Goal: Answer question/provide support

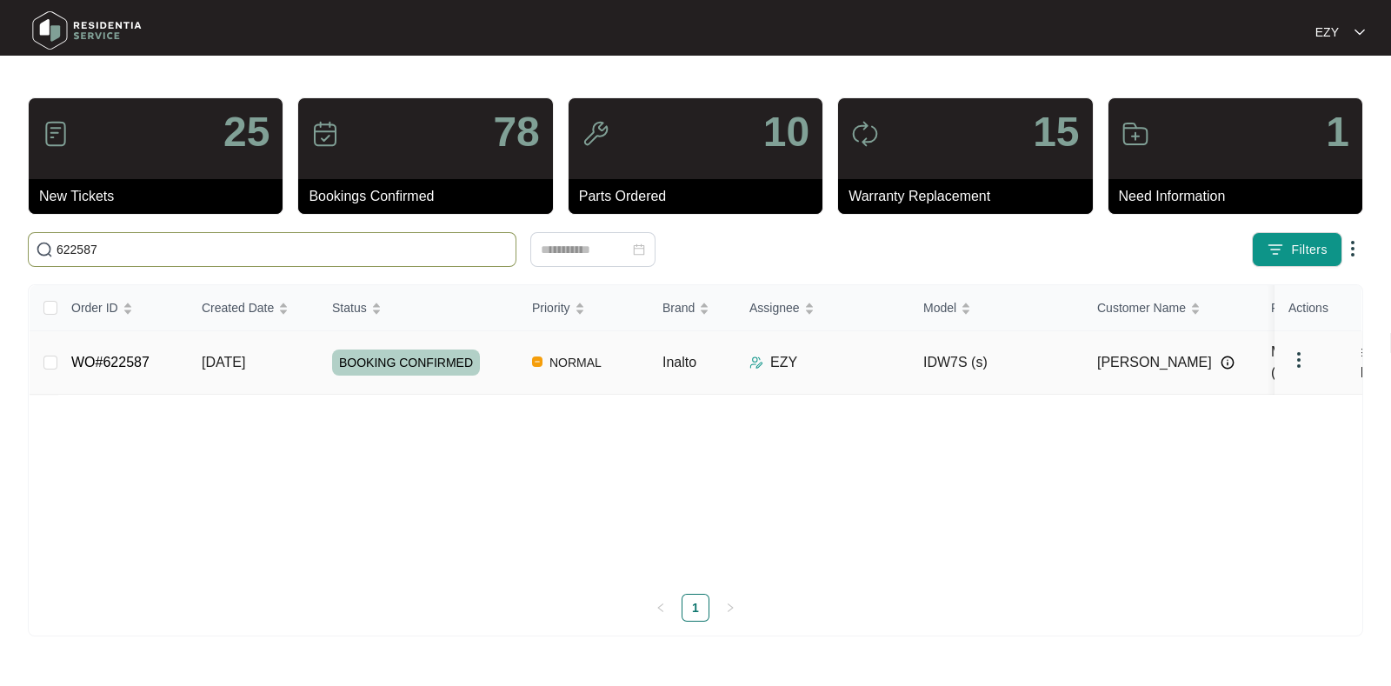
type input "622587"
click at [172, 360] on td "WO#622587" at bounding box center [122, 362] width 130 height 63
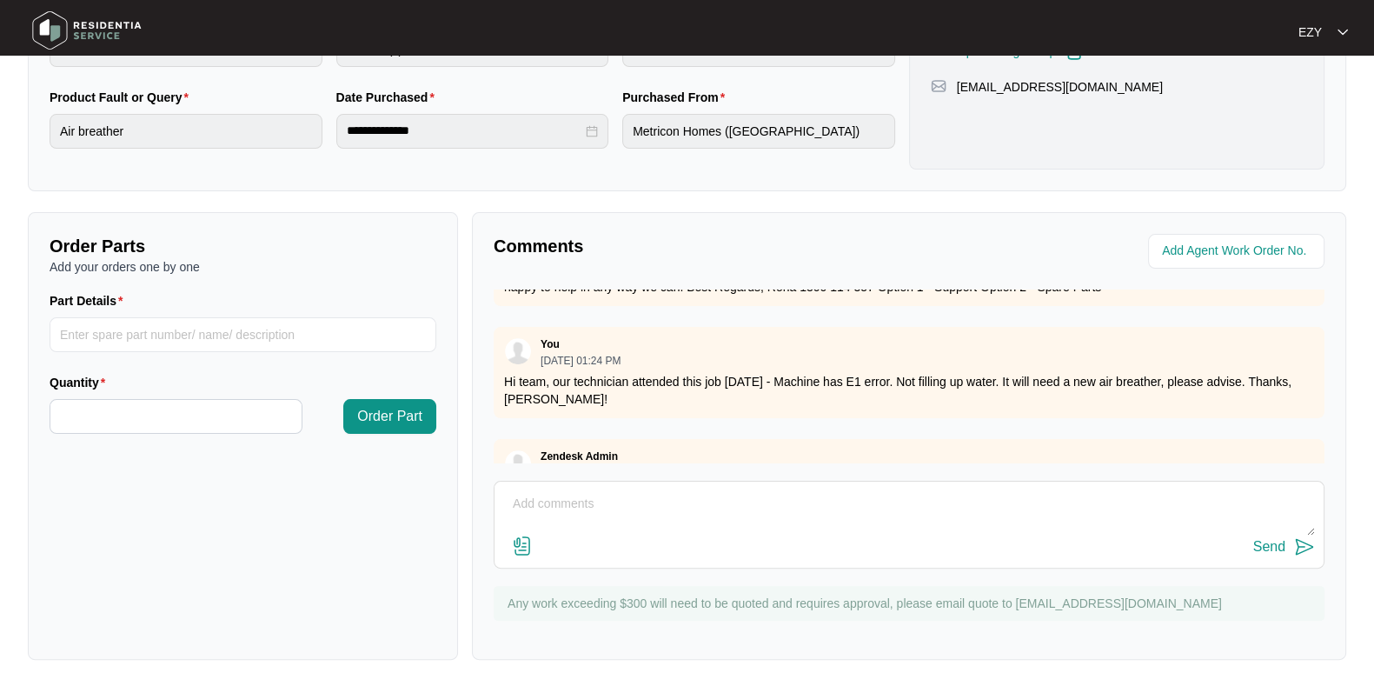
scroll to position [963, 0]
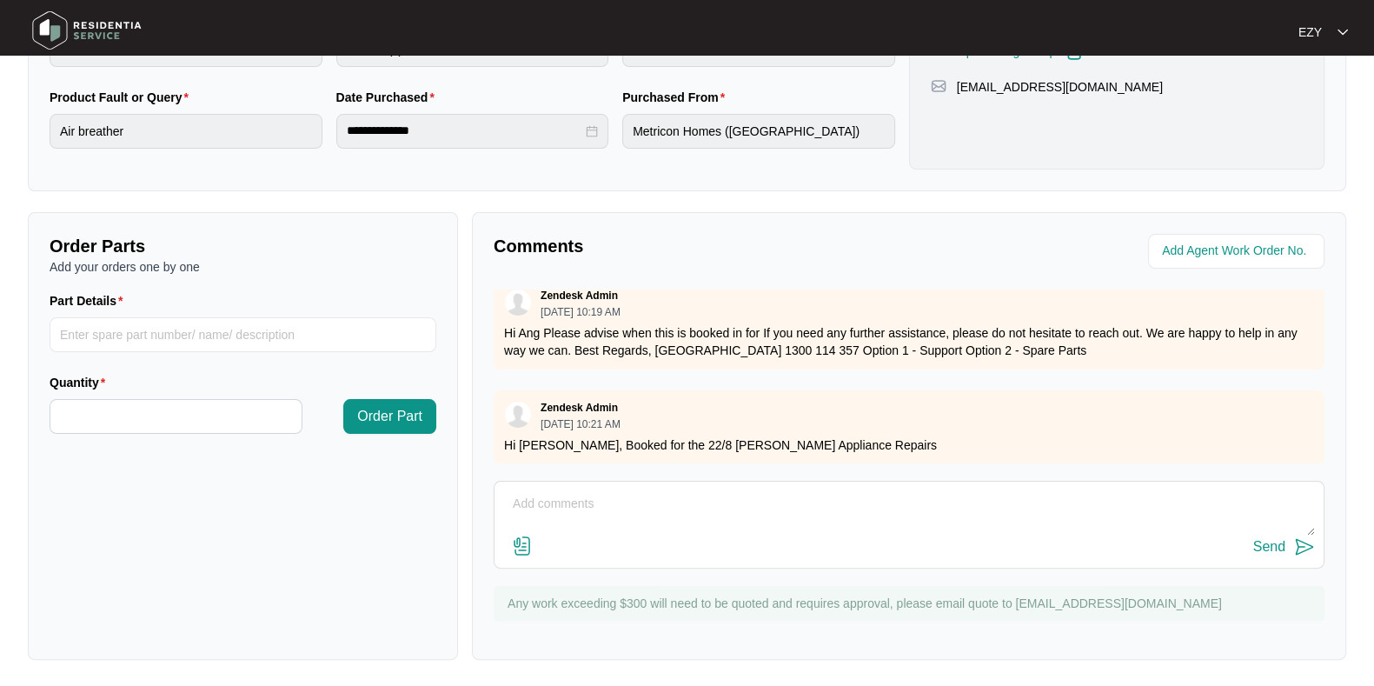
click at [630, 497] on textarea at bounding box center [909, 512] width 812 height 45
paste textarea "Fit new air breather, problem still happening. Suspect wiring failure in machin…"
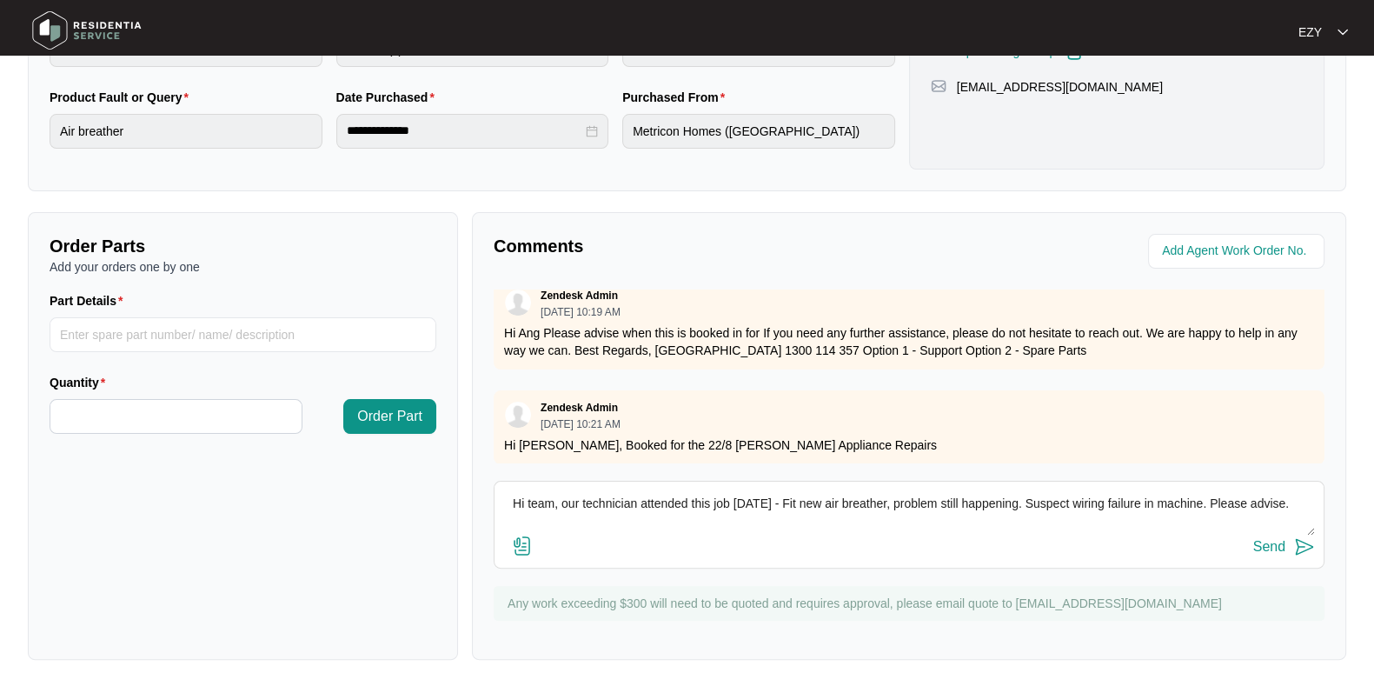
click at [1278, 501] on textarea "Hi team, our technician attended this job [DATE] - Fit new air breather, proble…" at bounding box center [909, 512] width 812 height 45
type textarea "Hi team, our technician attended this job [DATE] - Fit new air breather, proble…"
click at [1265, 544] on div "Send" at bounding box center [1269, 547] width 32 height 16
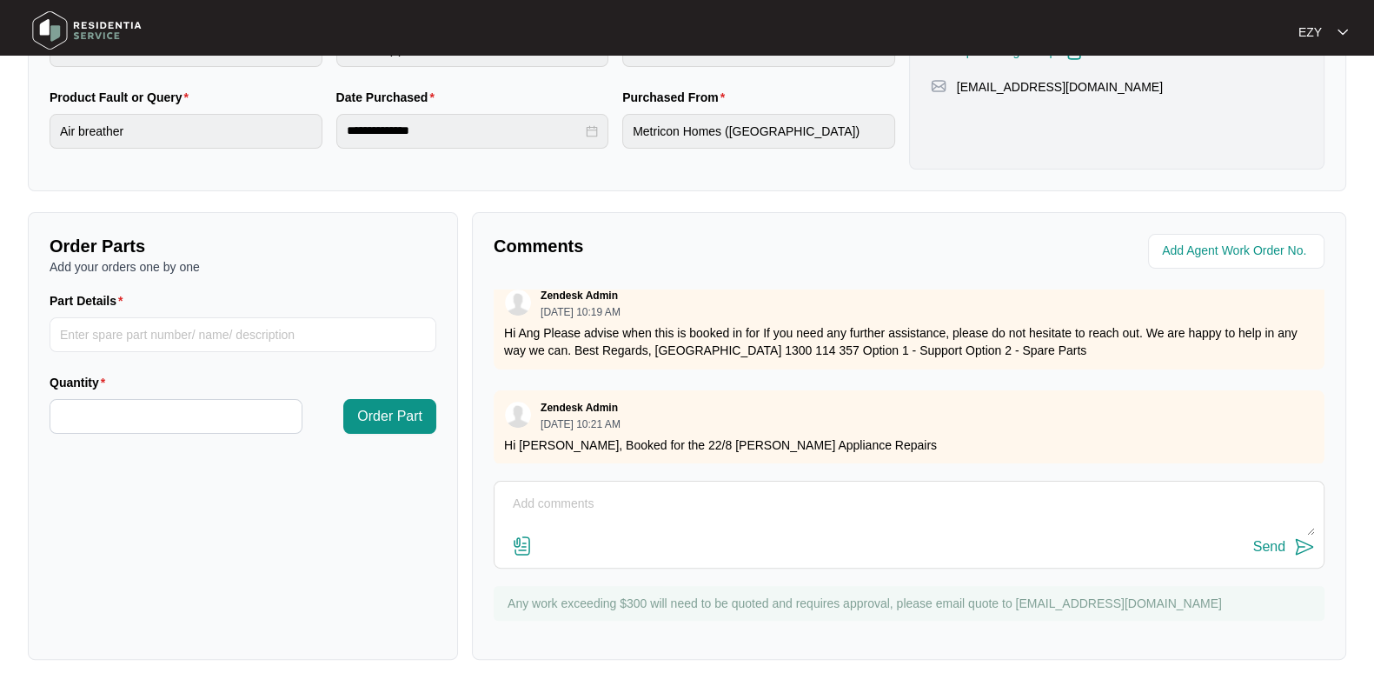
scroll to position [0, 0]
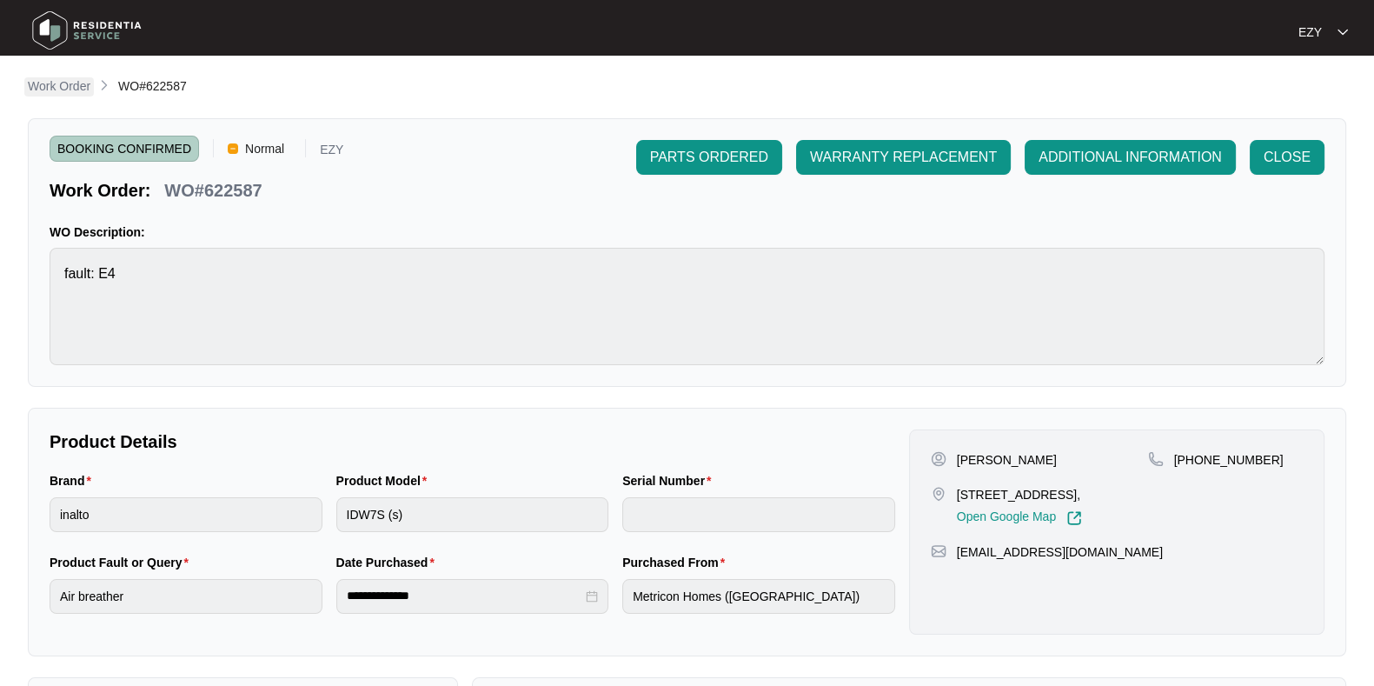
click at [71, 95] on p "Work Order" at bounding box center [59, 85] width 63 height 17
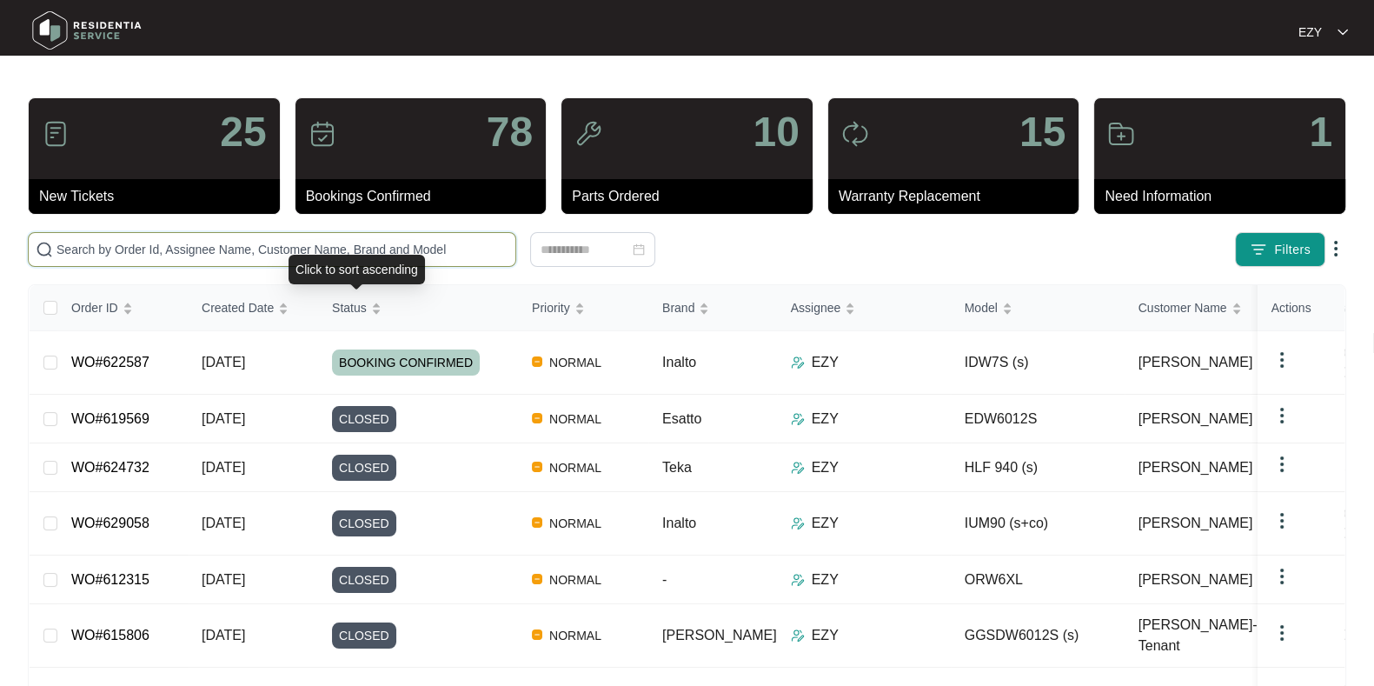
click at [334, 254] on input "text" at bounding box center [283, 249] width 452 height 19
paste input "628686"
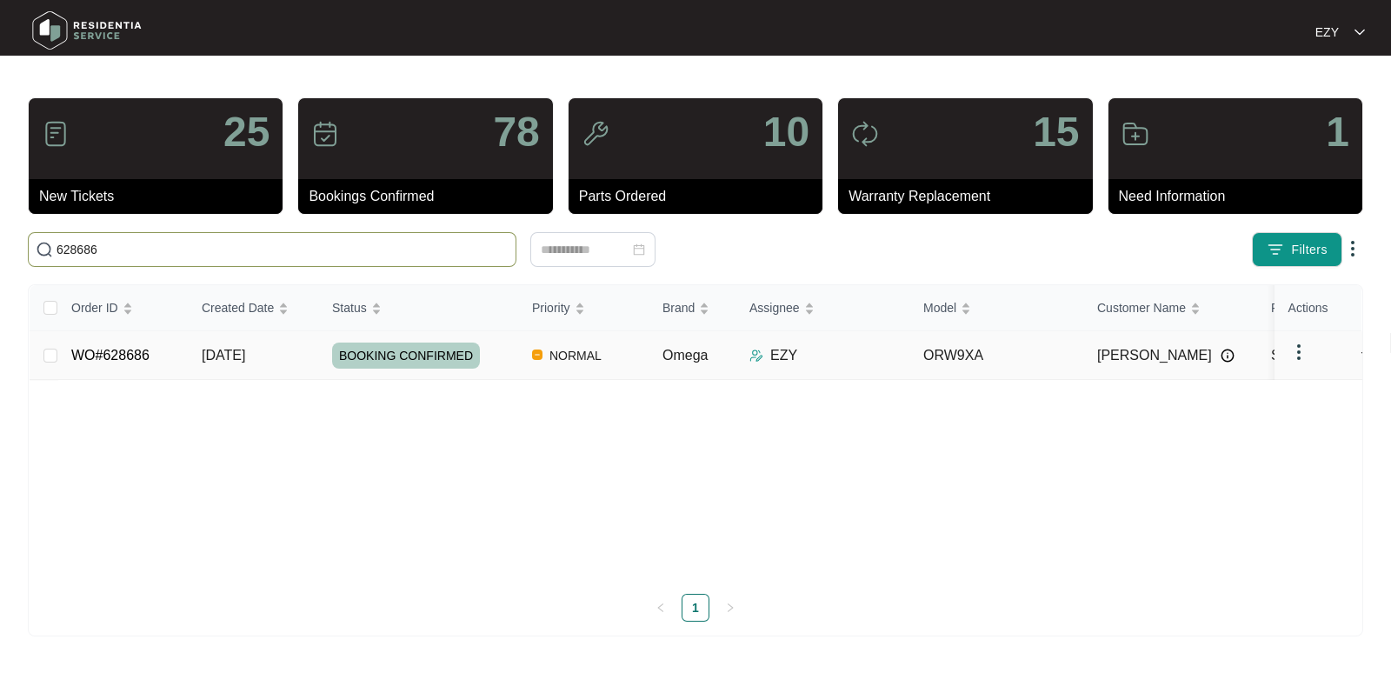
type input "628686"
click at [163, 367] on td "WO#628686" at bounding box center [122, 355] width 130 height 49
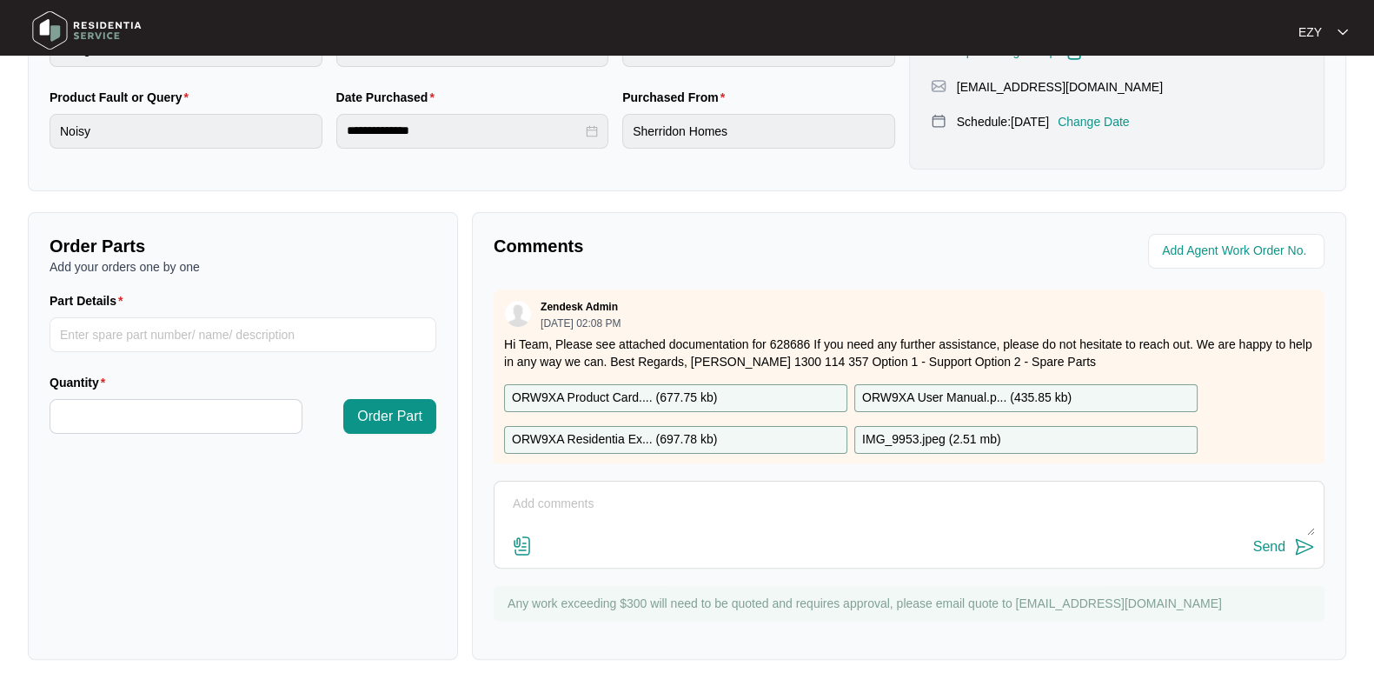
scroll to position [73, 0]
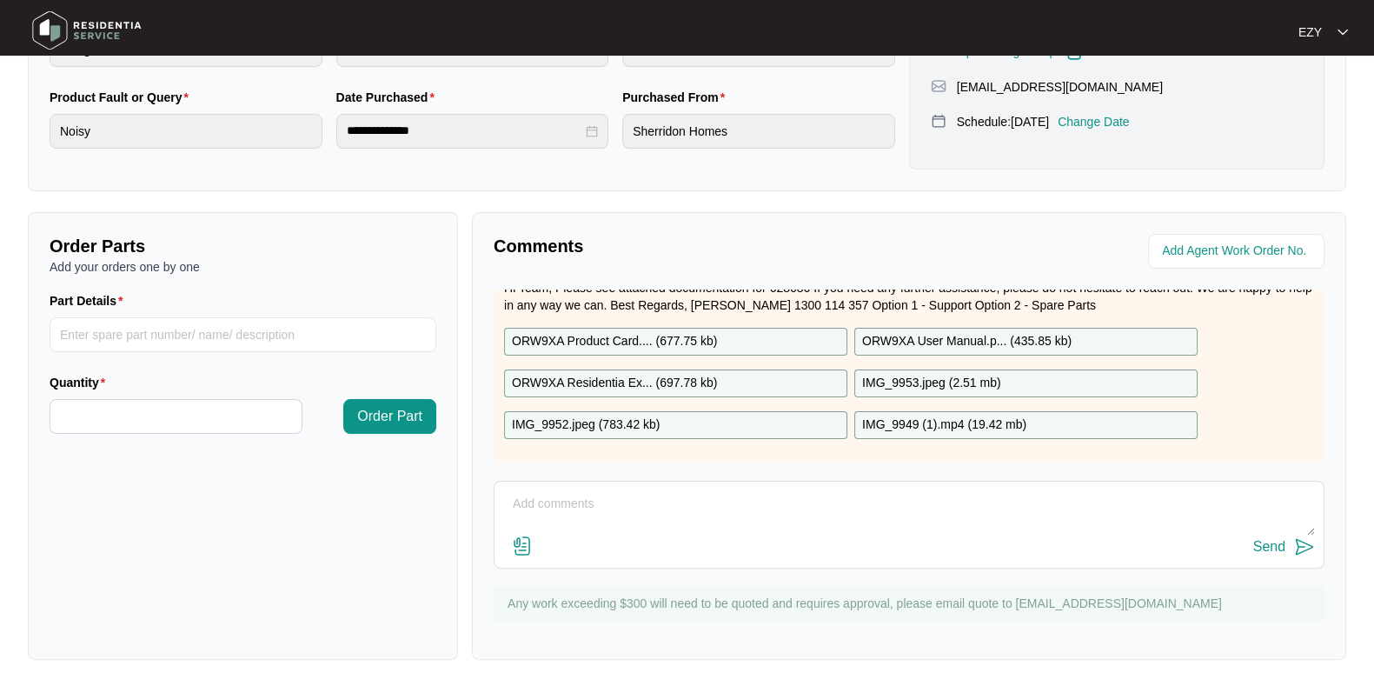
click at [631, 517] on textarea at bounding box center [909, 512] width 812 height 45
paste textarea "Checked and confirmed fault. Needs a new motor."
click at [1074, 502] on textarea "Hi team, our technican attended this job [DATE] - Checked and confirmed fault. …" at bounding box center [909, 512] width 812 height 45
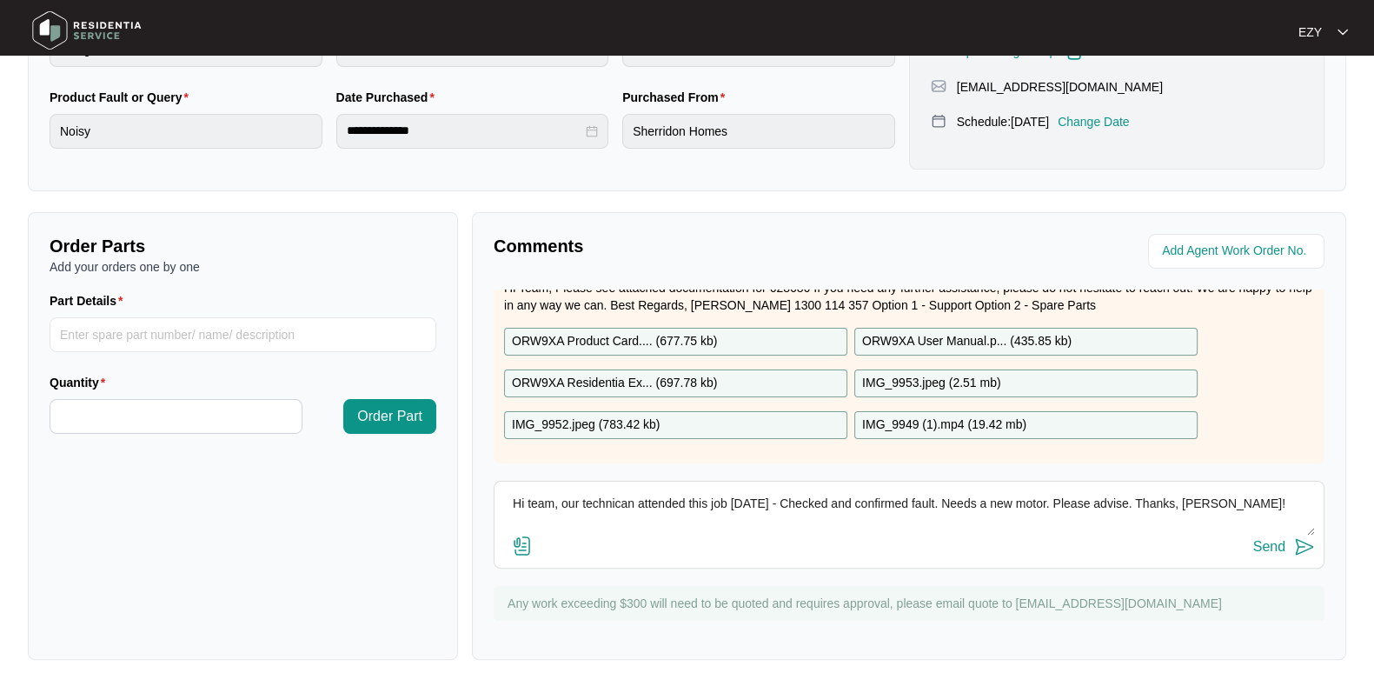
click at [941, 495] on textarea "Hi team, our technican attended this job [DATE] - Checked and confirmed fault. …" at bounding box center [909, 512] width 812 height 45
type textarea "Hi team, our technican attended this job [DATE] - Checked and confirmed fault. …"
click at [1279, 550] on div "Send" at bounding box center [1269, 547] width 32 height 16
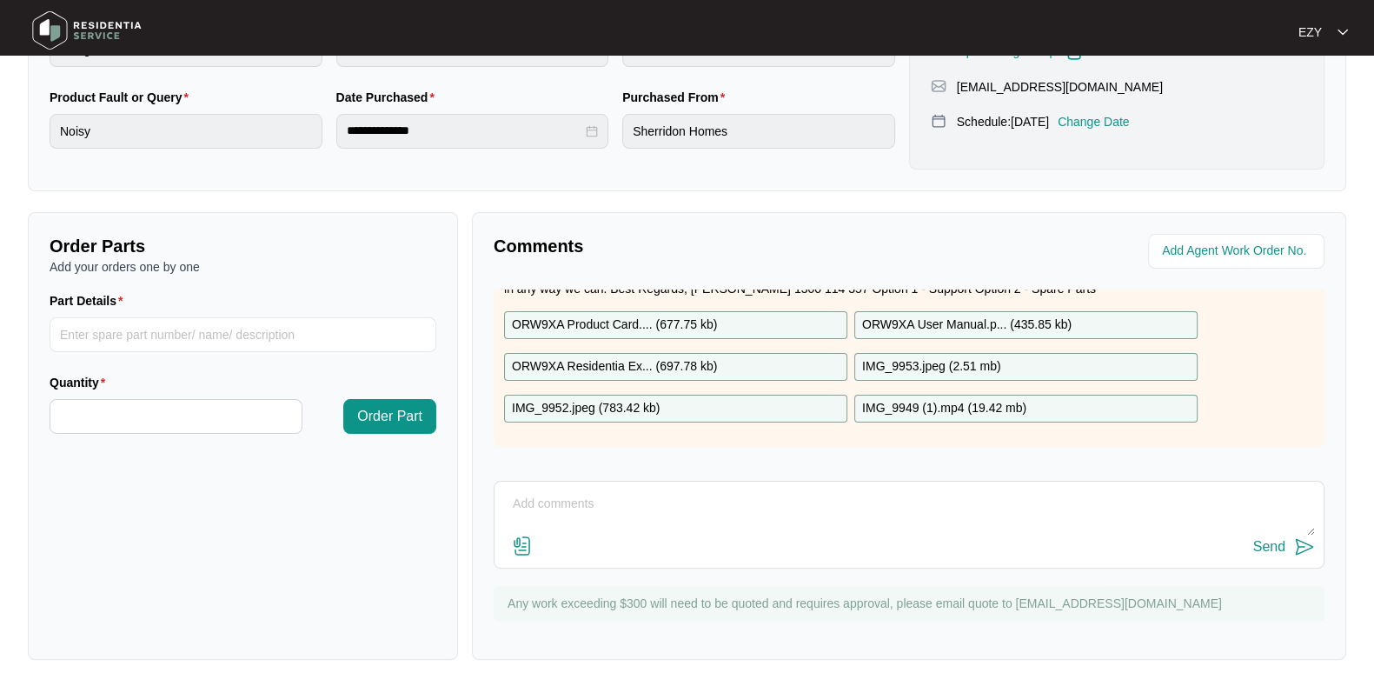
scroll to position [0, 0]
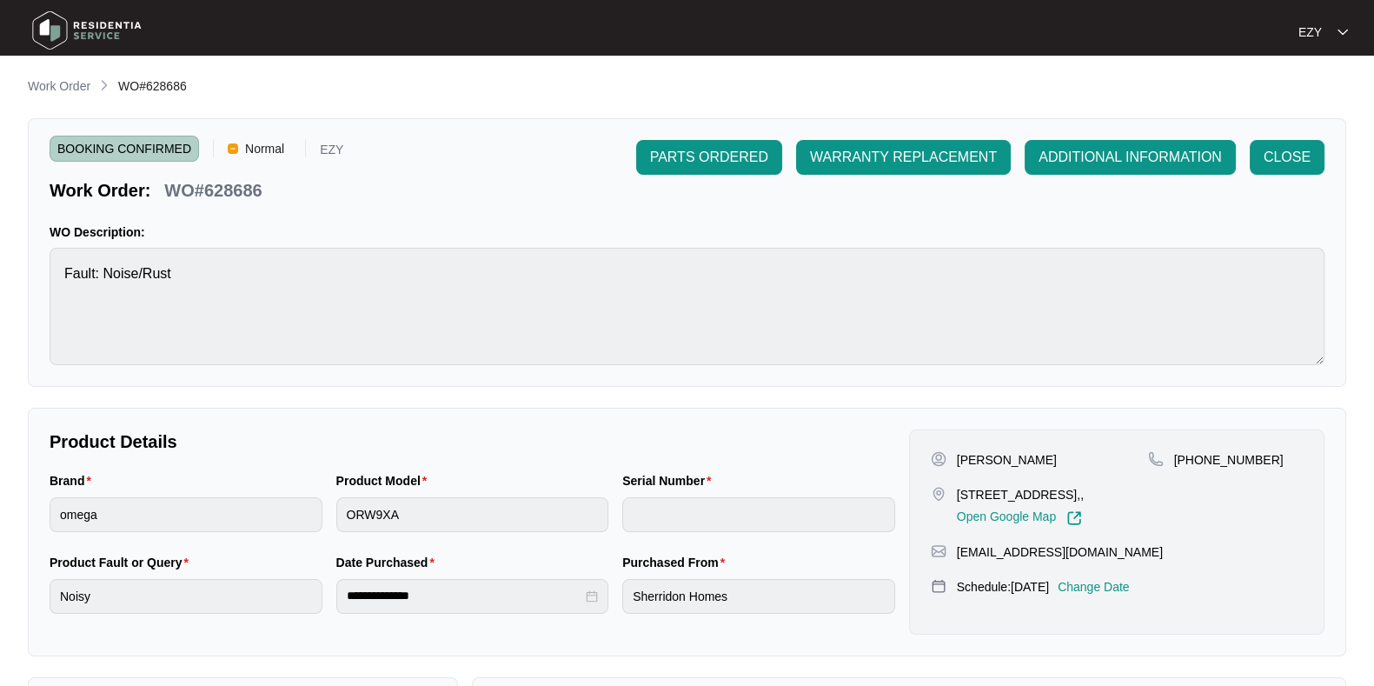
click at [78, 79] on span "Work Order" at bounding box center [59, 86] width 63 height 14
click at [73, 91] on p "Work Order" at bounding box center [59, 85] width 63 height 17
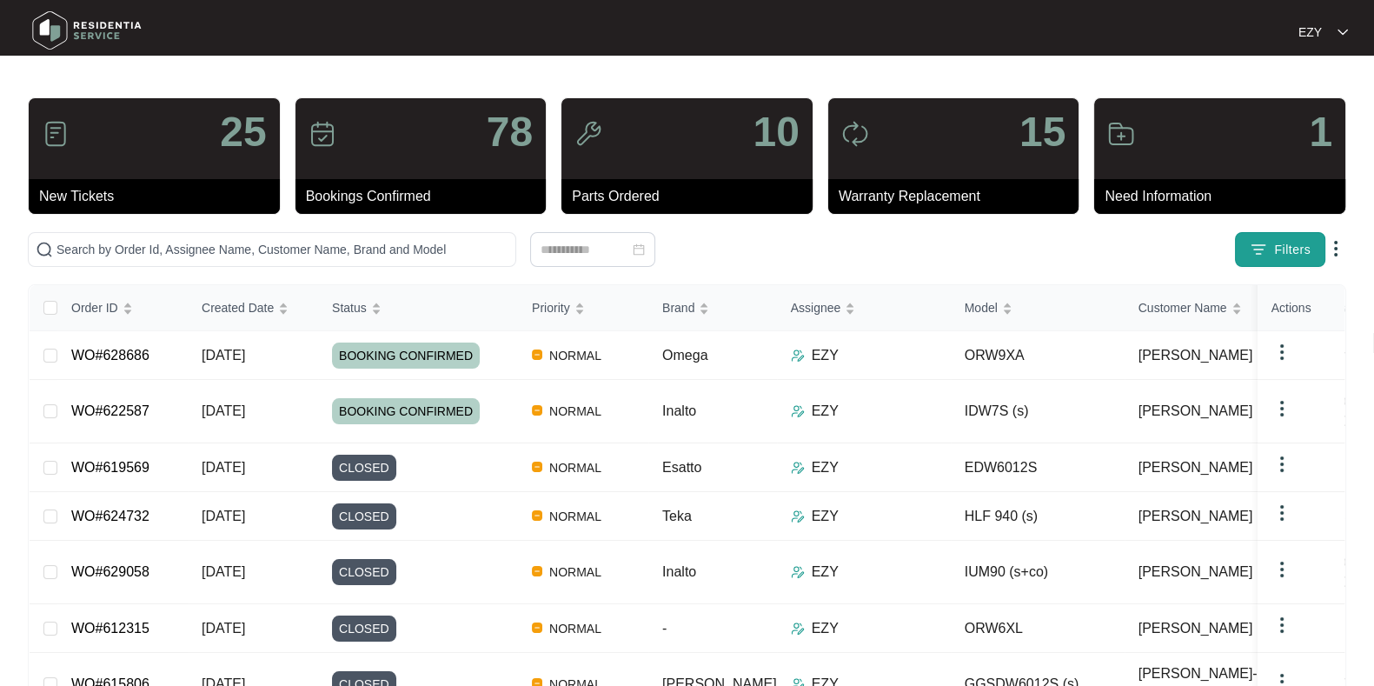
click at [1286, 257] on span "Filters" at bounding box center [1292, 250] width 37 height 18
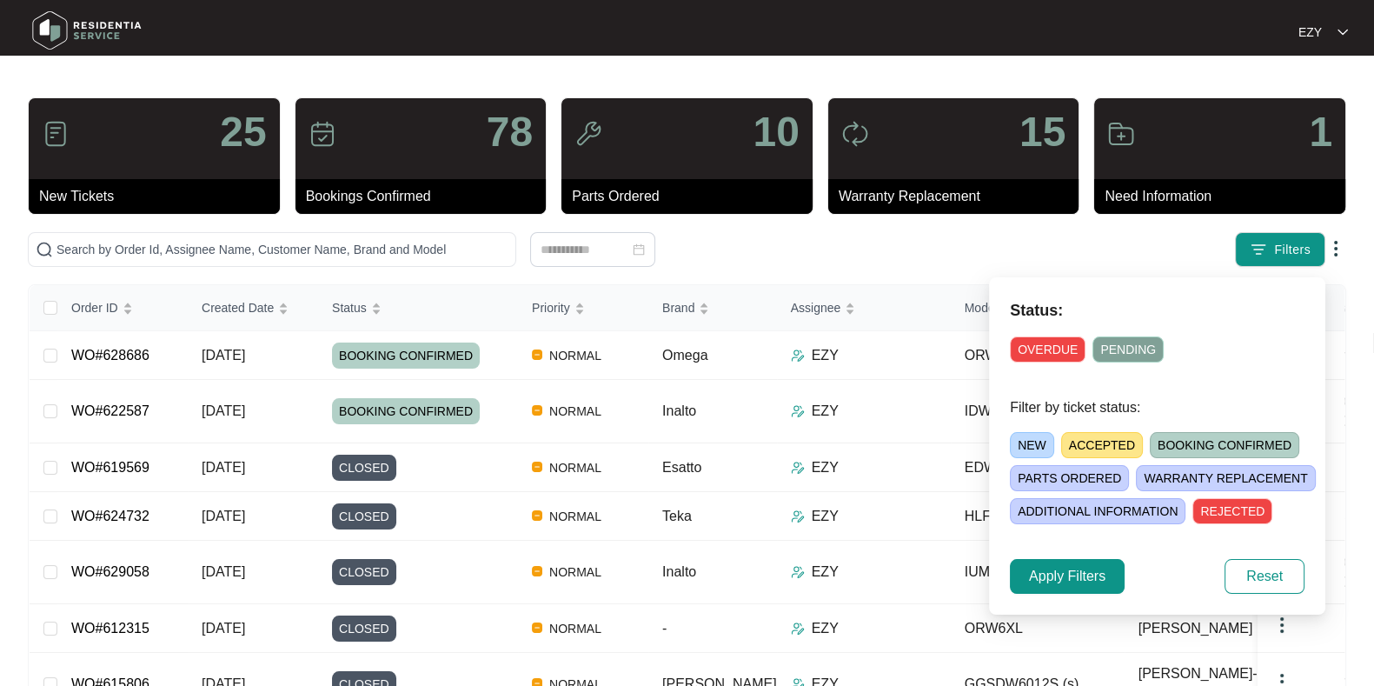
click at [1021, 444] on span "NEW" at bounding box center [1032, 445] width 44 height 26
click at [1062, 566] on span "Apply Filters" at bounding box center [1067, 576] width 76 height 21
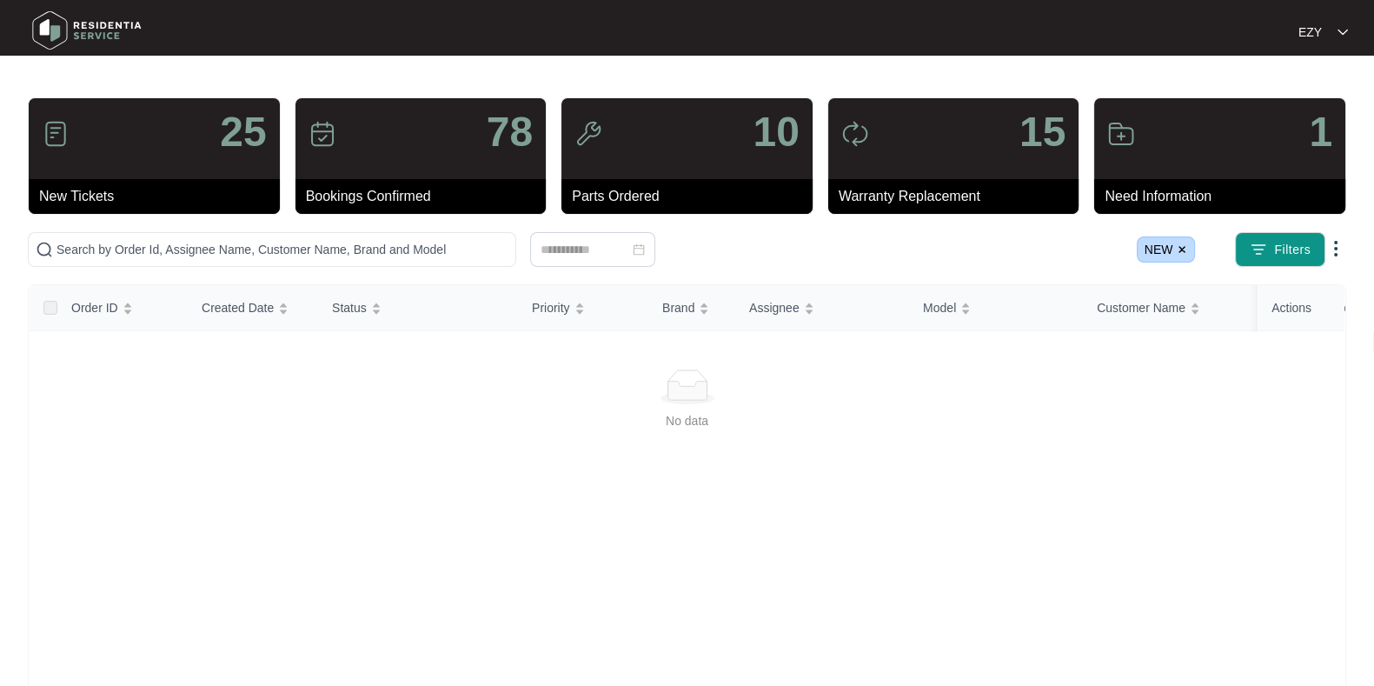
click at [1178, 248] on img at bounding box center [1182, 249] width 10 height 10
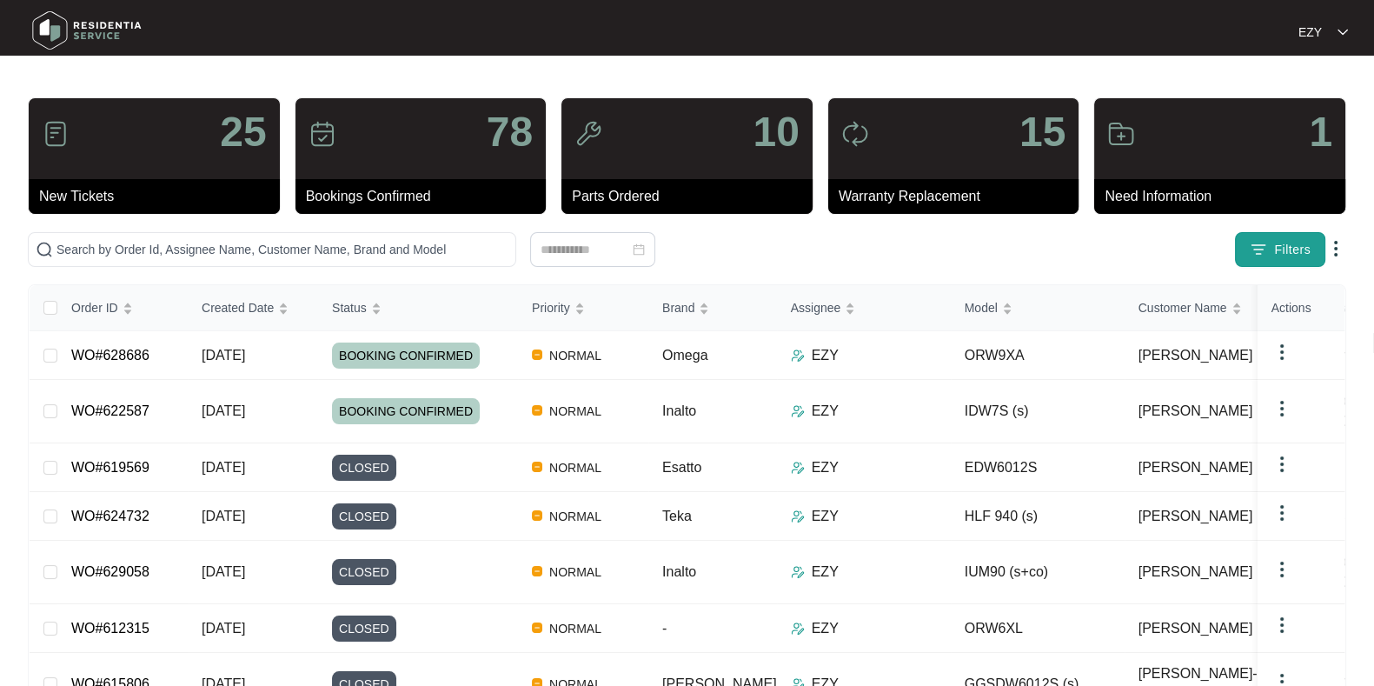
click at [1307, 258] on button "Filters" at bounding box center [1280, 249] width 90 height 35
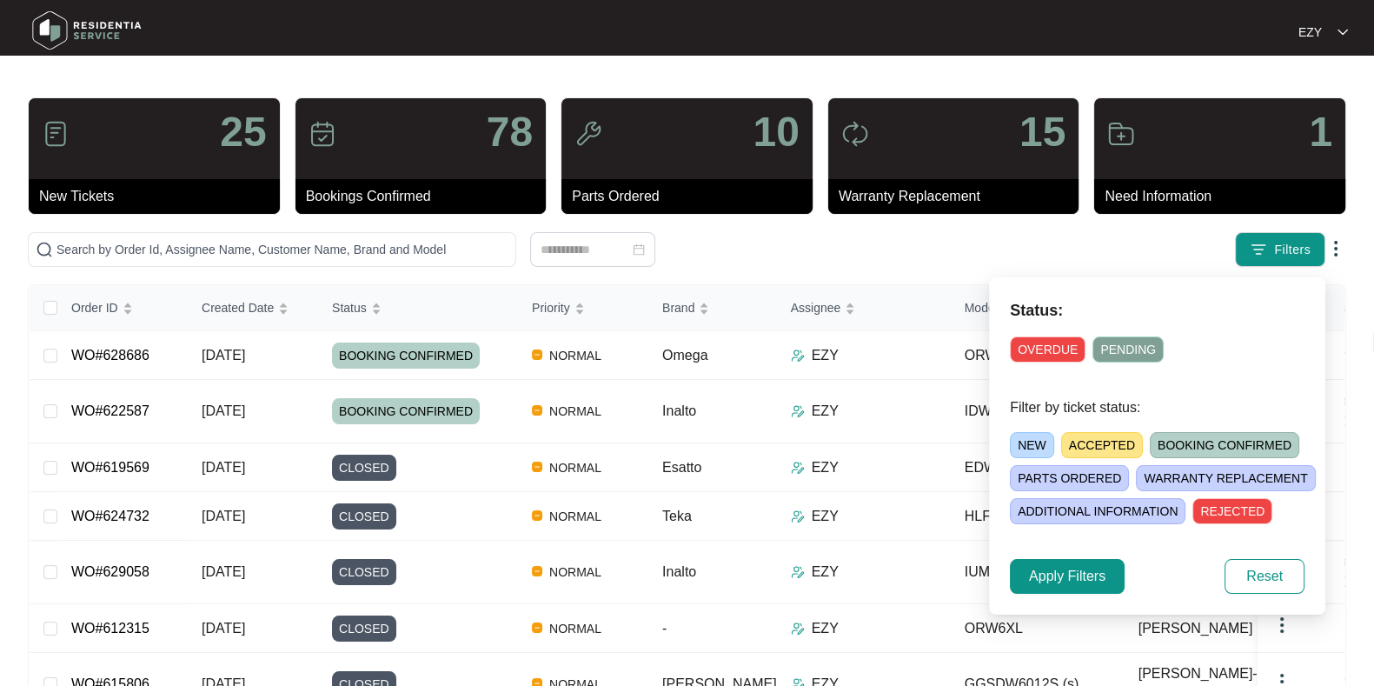
click at [1106, 441] on span "ACCEPTED" at bounding box center [1102, 445] width 82 height 26
click at [1081, 585] on span "Apply Filters" at bounding box center [1067, 576] width 76 height 21
